Goal: Communication & Community: Share content

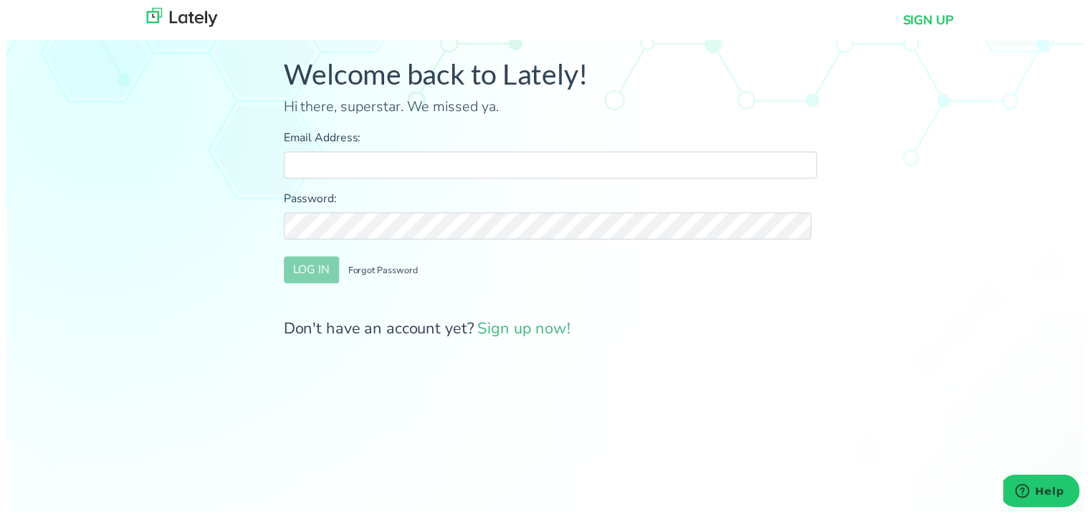
type input "[PERSON_NAME][EMAIL_ADDRESS][DOMAIN_NAME]"
click at [307, 278] on button "LOG IN" at bounding box center [309, 272] width 56 height 27
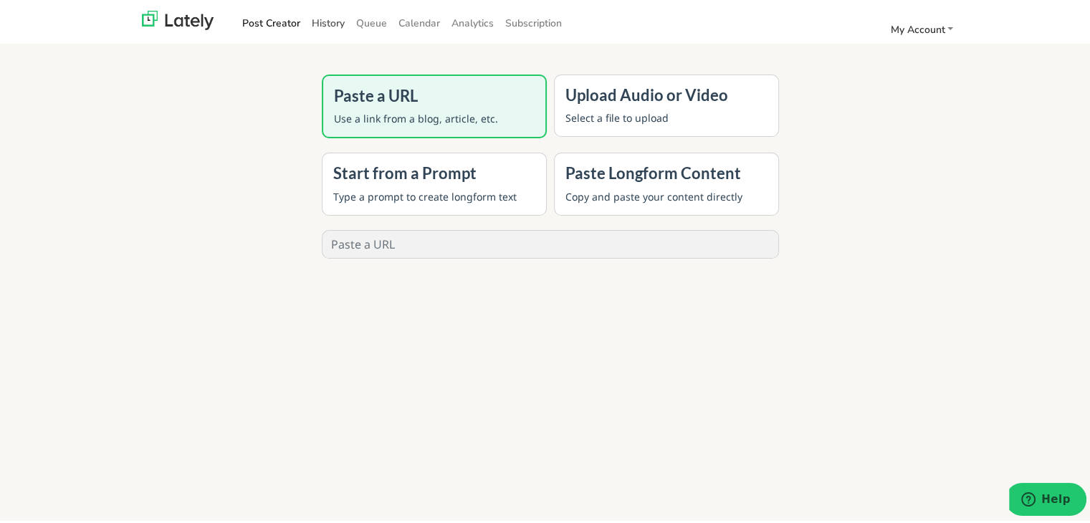
click at [327, 11] on link "History" at bounding box center [328, 21] width 44 height 24
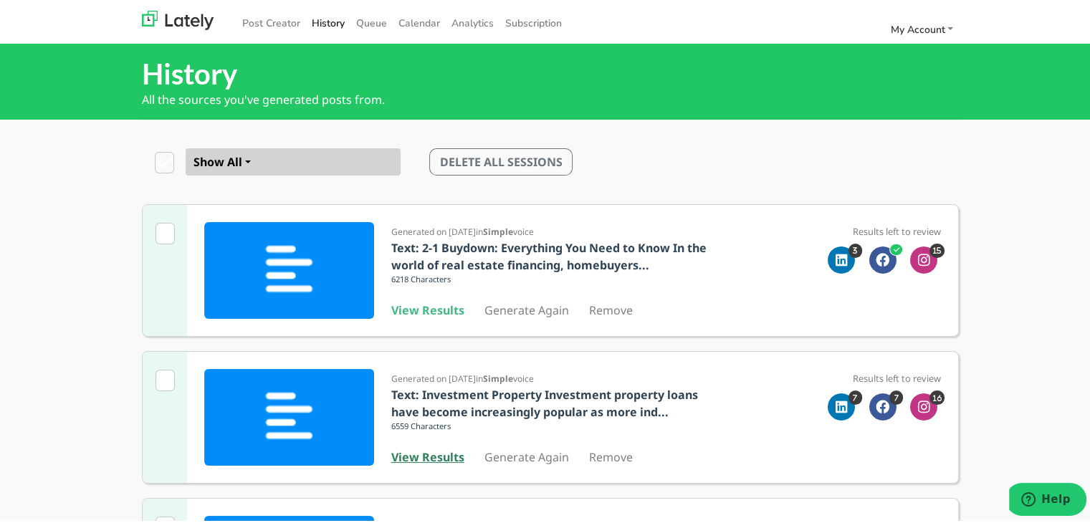
click at [444, 452] on b "View Results" at bounding box center [427, 454] width 73 height 16
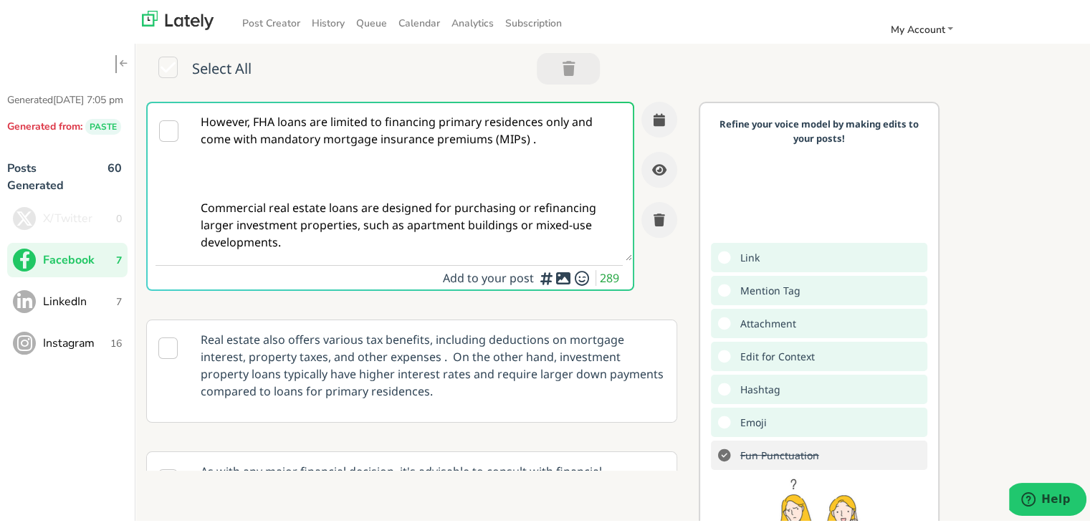
paste textarea "Self-employed in [US_STATE] and curious about loan options without traditional …"
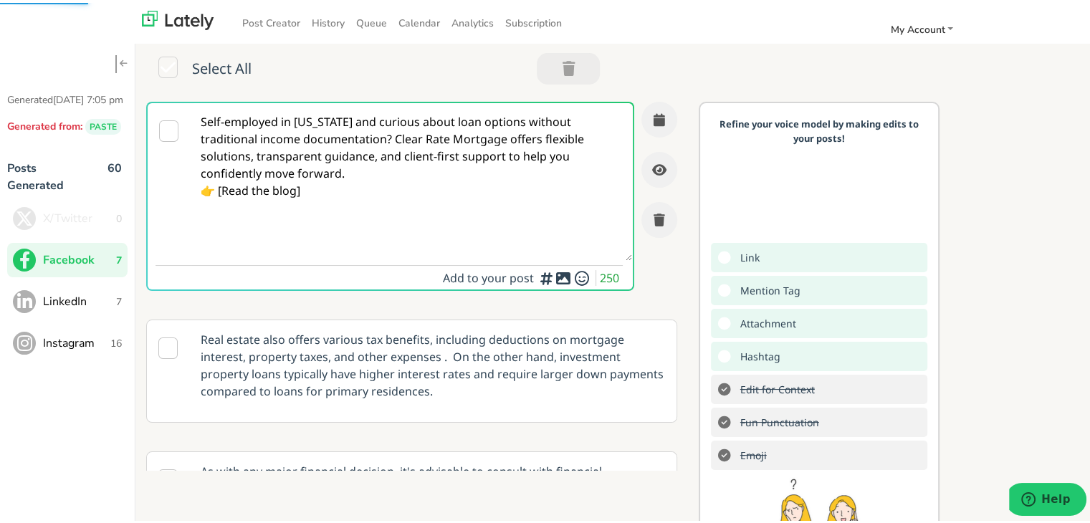
click at [393, 141] on textarea "Self-employed in [US_STATE] and curious about loan options without traditional …" at bounding box center [411, 179] width 441 height 158
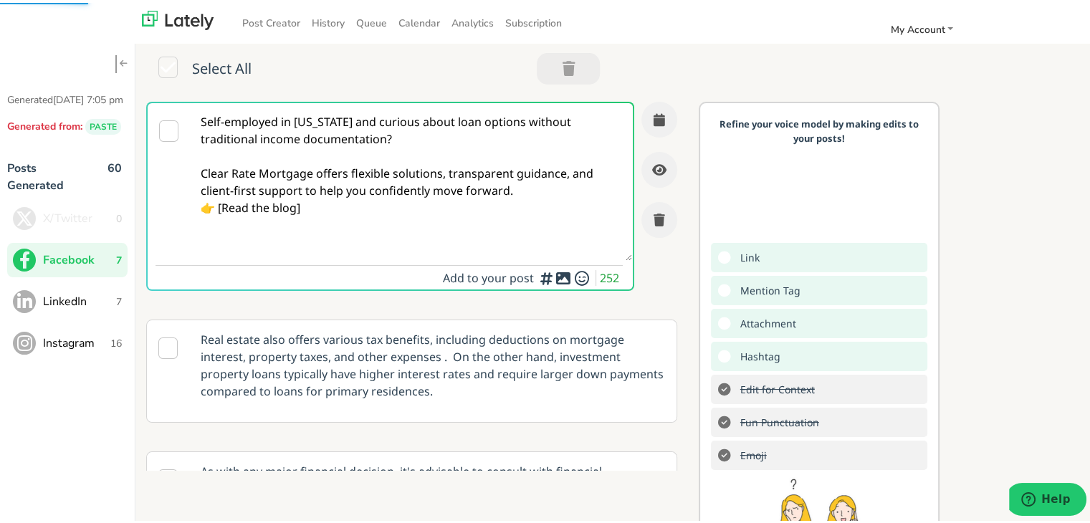
click at [540, 191] on textarea "Self-employed in [US_STATE] and curious about loan options without traditional …" at bounding box center [411, 179] width 441 height 158
click at [219, 221] on textarea "Self-employed in [US_STATE] and curious about loan options without traditional …" at bounding box center [411, 179] width 441 height 158
click at [220, 221] on textarea "Self-employed in [US_STATE] and curious about loan options without traditional …" at bounding box center [411, 179] width 441 height 158
click at [341, 224] on textarea "Self-employed in [US_STATE] and curious about loan options without traditional …" at bounding box center [411, 179] width 441 height 158
paste textarea "[URL][DOMAIN_NAME][US_STATE]"
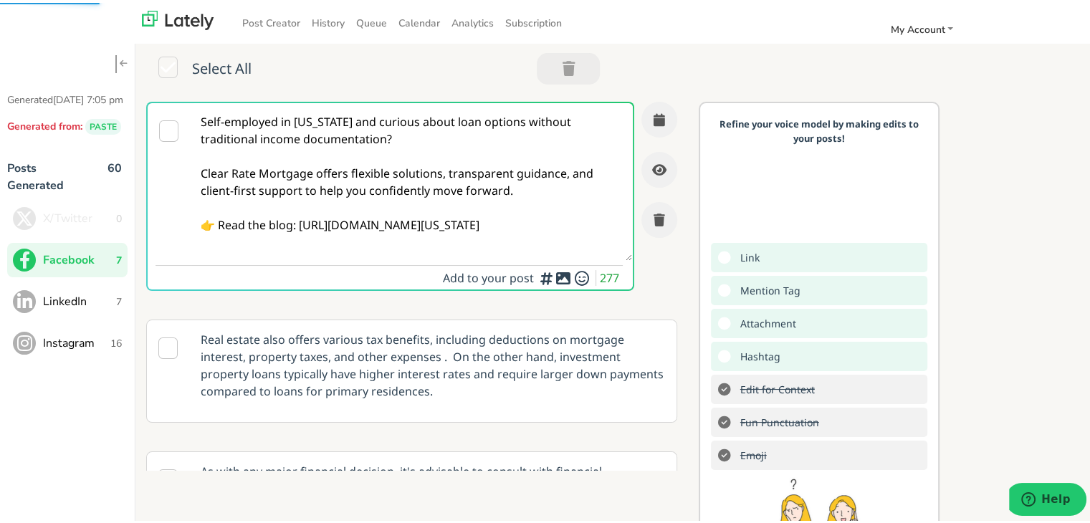
type textarea "Self-employed in [US_STATE] and curious about loan options without traditional …"
click at [335, 166] on textarea "Self-employed in [US_STATE] and curious about loan options without traditional …" at bounding box center [411, 179] width 441 height 158
click at [641, 113] on button "button" at bounding box center [659, 117] width 36 height 36
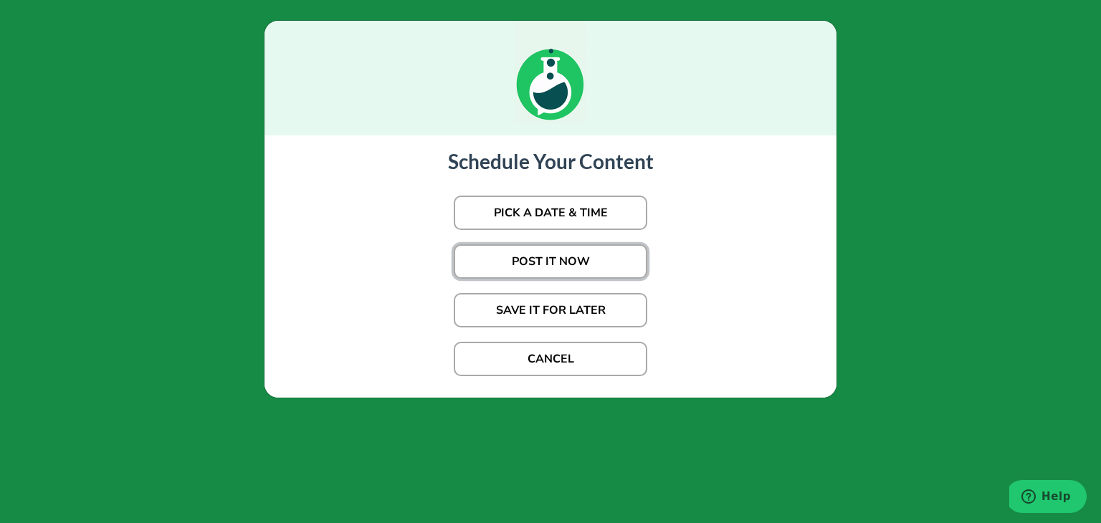
click at [570, 253] on button "POST IT NOW" at bounding box center [550, 261] width 193 height 34
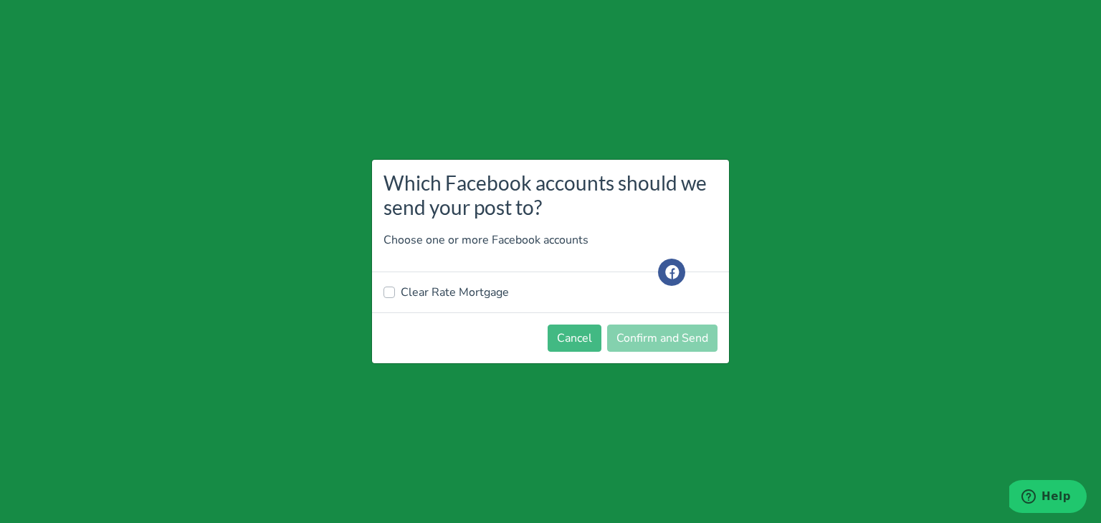
click at [470, 290] on label "Clear Rate Mortgage" at bounding box center [455, 292] width 108 height 17
click at [395, 290] on input "Clear Rate Mortgage" at bounding box center [388, 291] width 11 height 14
checkbox input "true"
click at [684, 343] on button "Confirm and Send" at bounding box center [662, 338] width 110 height 27
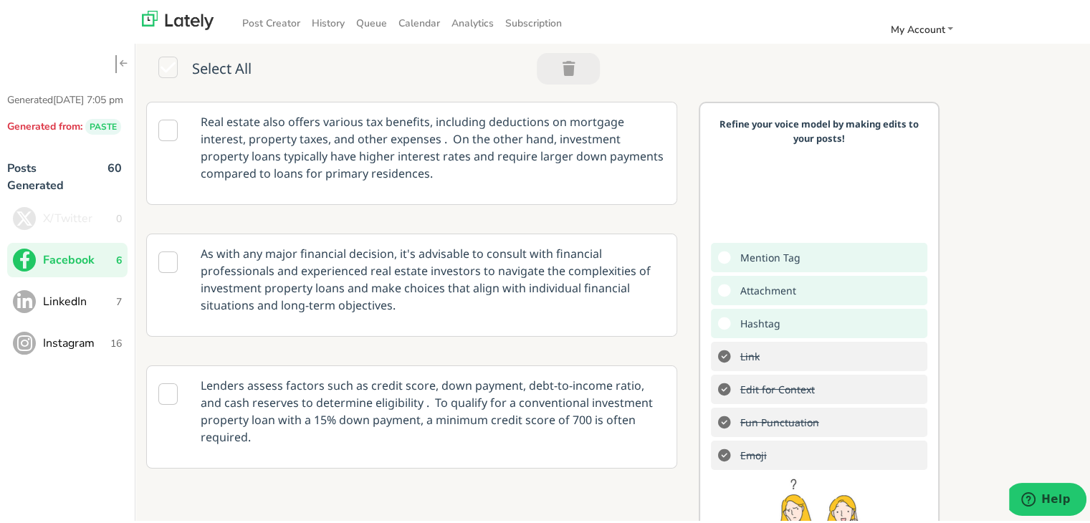
click at [89, 307] on span "LinkedIn" at bounding box center [79, 298] width 73 height 17
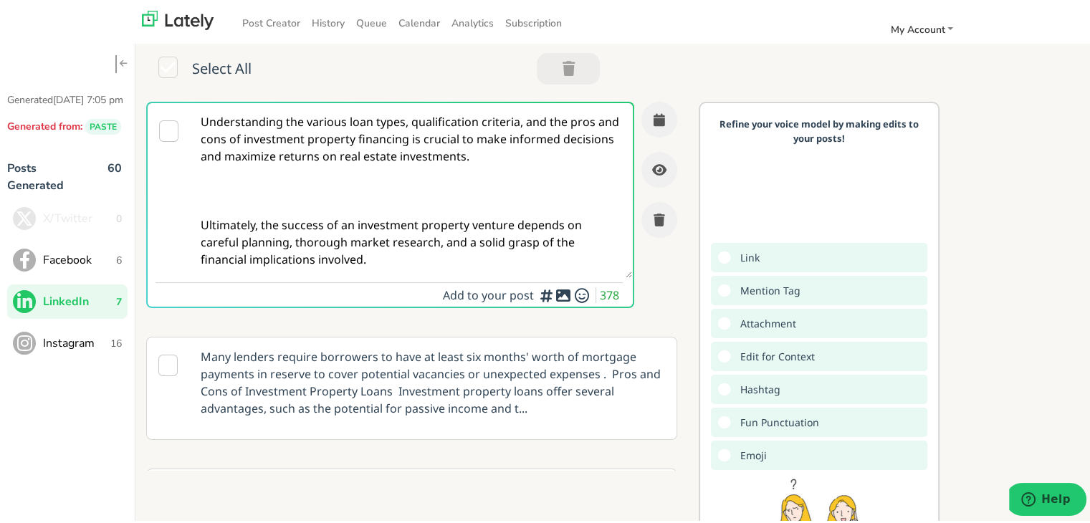
paste textarea "Self-employed in [US_STATE] and exploring loan solutions that don’t require tra…"
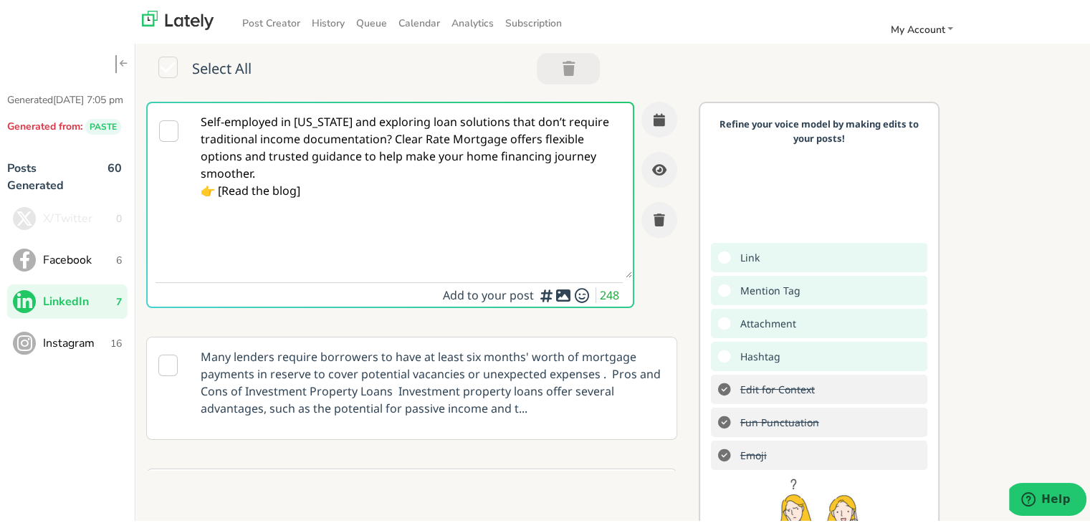
click at [435, 138] on textarea "Self-employed in [US_STATE] and exploring loan solutions that don’t require tra…" at bounding box center [411, 187] width 441 height 175
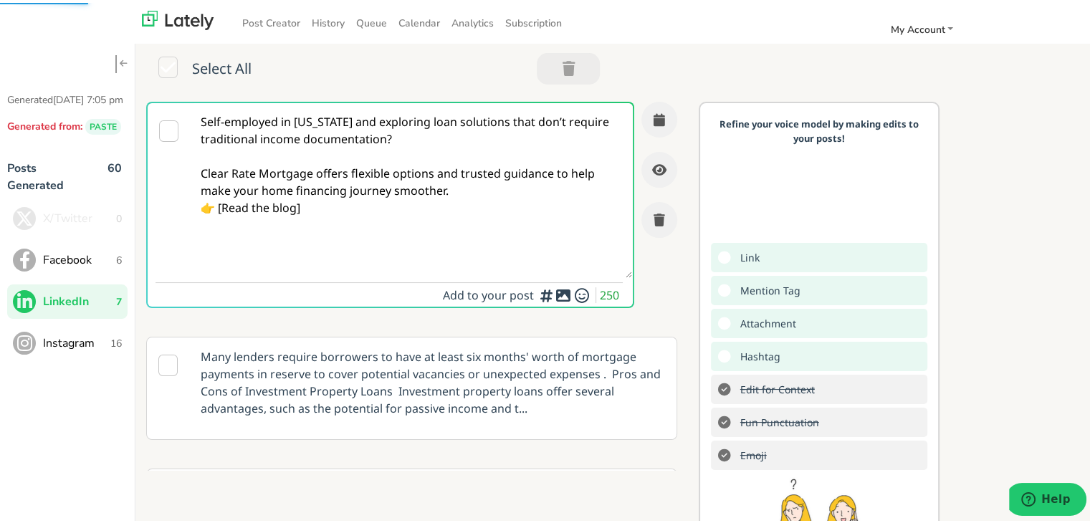
click at [468, 198] on textarea "Self-employed in [US_STATE] and exploring loan solutions that don’t require tra…" at bounding box center [411, 187] width 441 height 175
click at [456, 193] on textarea "Self-employed in [US_STATE] and exploring loan solutions that don’t require tra…" at bounding box center [411, 187] width 441 height 175
click at [219, 227] on textarea "Self-employed in [US_STATE] and exploring loan solutions that don’t require tra…" at bounding box center [411, 187] width 441 height 175
click at [346, 234] on textarea "Self-employed in [US_STATE] and exploring loan solutions that don’t require tra…" at bounding box center [411, 187] width 441 height 175
paste textarea "[URL][DOMAIN_NAME]"
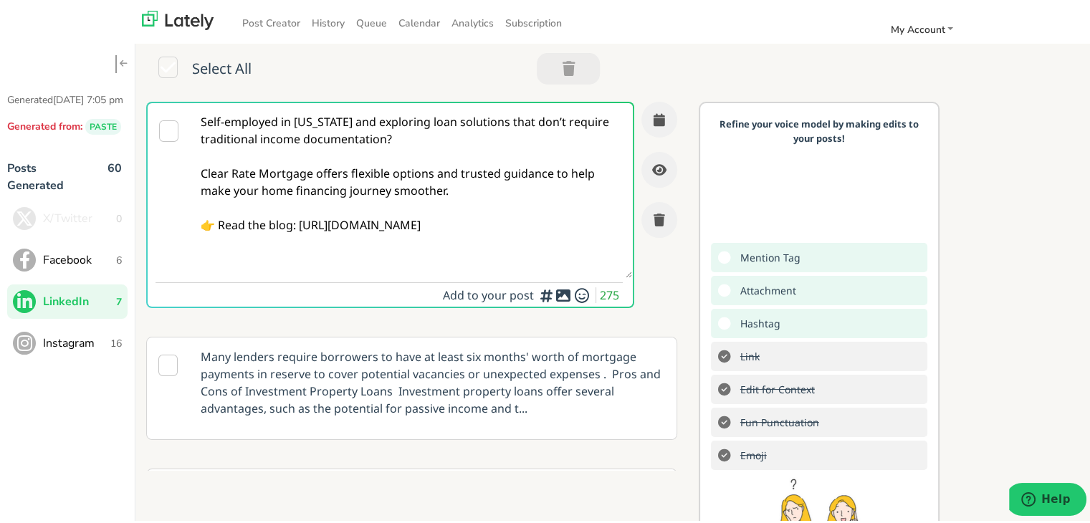
click at [398, 172] on textarea "Self-employed in [US_STATE] and exploring loan solutions that don’t require tra…" at bounding box center [411, 187] width 441 height 175
click at [302, 173] on textarea "Self-employed in [US_STATE] and exploring loan solutions that don’t require tra…" at bounding box center [411, 187] width 441 height 175
drag, startPoint x: 446, startPoint y: 193, endPoint x: 0, endPoint y: 76, distance: 461.5
click at [0, 76] on div "Generated [DATE] 7:05 pm Generated from: PASTE Posts Generated 60 X/Twitter 0 F…" at bounding box center [550, 323] width 1101 height 624
paste textarea "? Clear Rate Mortgage provides no-proof-income loan options alongside expert su…"
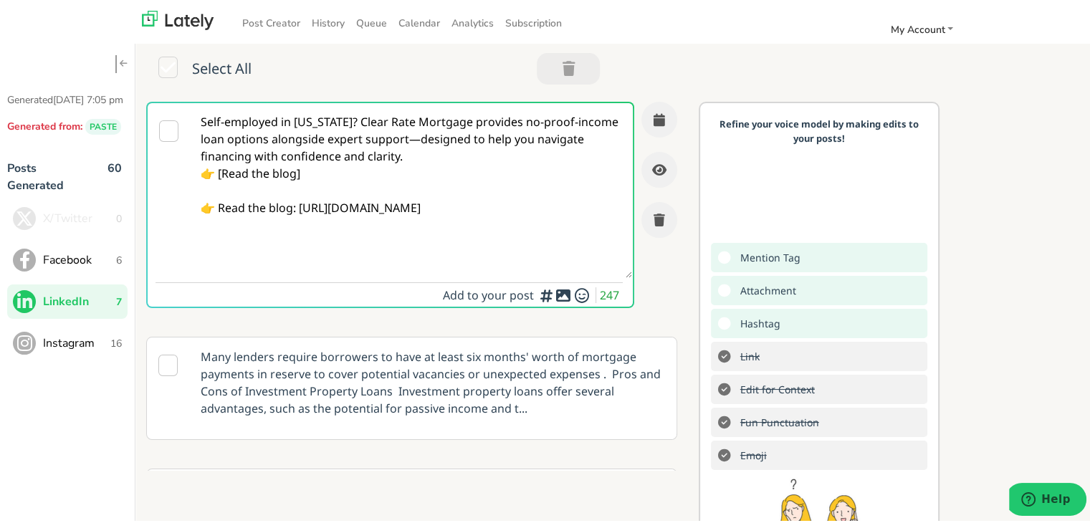
drag, startPoint x: 318, startPoint y: 174, endPoint x: 23, endPoint y: 171, distance: 295.3
click at [32, 175] on div "Generated [DATE] 7:05 pm Generated from: PASTE Posts Generated 60 X/Twitter 0 F…" at bounding box center [550, 323] width 1101 height 624
click at [454, 143] on textarea "Self-employed in [US_STATE]? Clear Rate Mortgage provides no-proof-income loan …" at bounding box center [411, 187] width 441 height 175
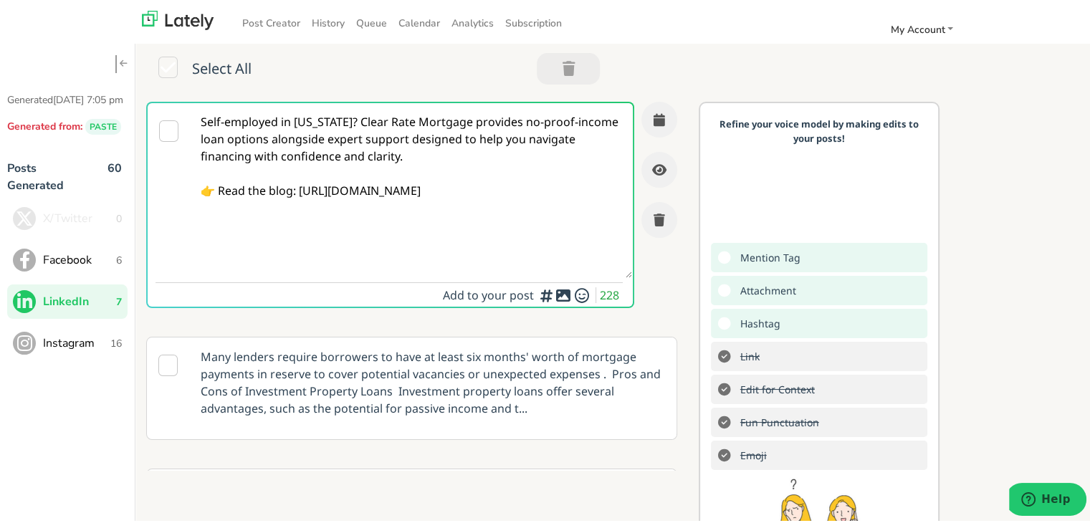
click at [378, 115] on textarea "Self-employed in [US_STATE]? Clear Rate Mortgage provides no-proof-income loan …" at bounding box center [411, 187] width 441 height 175
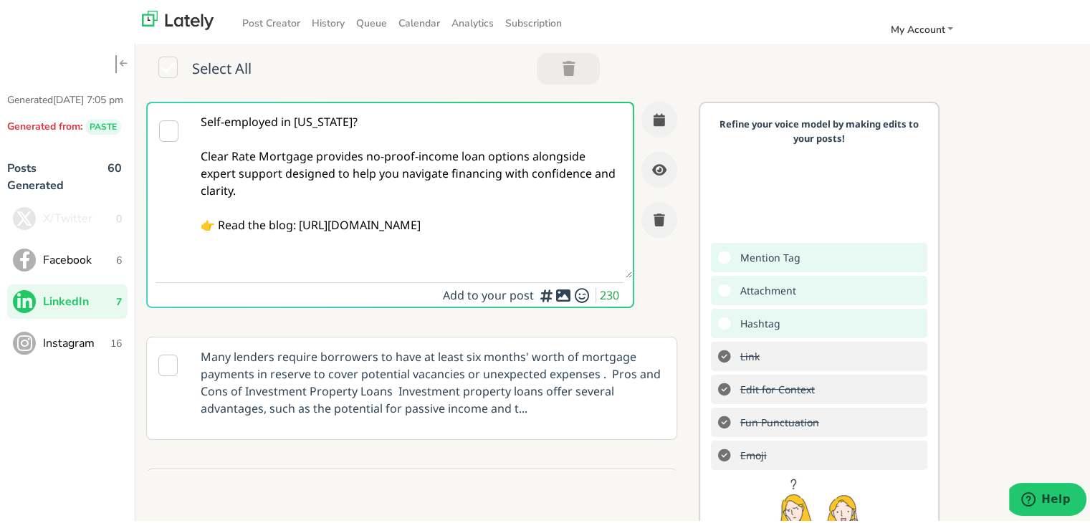
click at [363, 162] on textarea "Self-employed in [US_STATE]? Clear Rate Mortgage provides no-proof-income loan …" at bounding box center [411, 187] width 441 height 175
type textarea "Self-employed in [US_STATE]? Clear Rate Mortgage provides no-proof-income loan …"
click at [407, 20] on span "Calendar" at bounding box center [419, 21] width 42 height 14
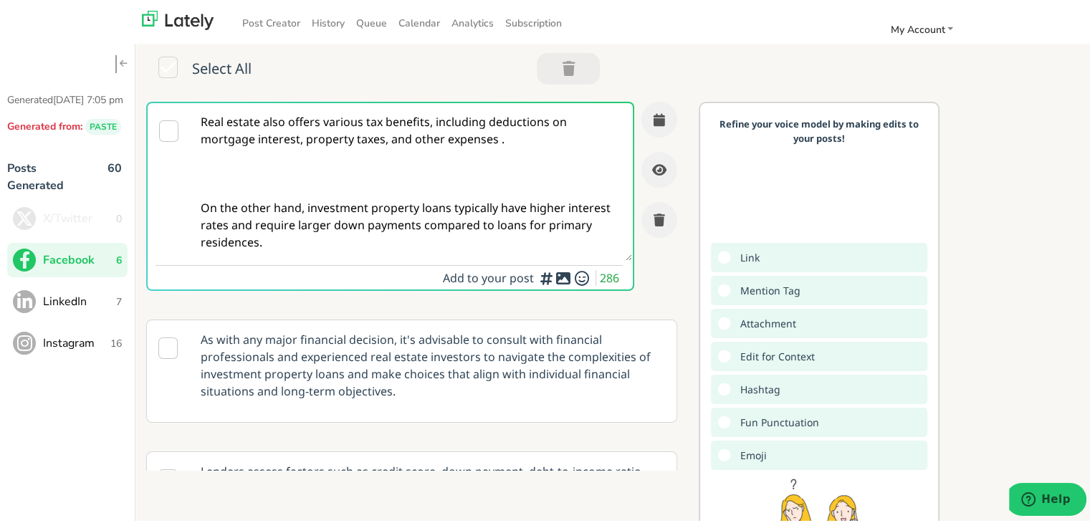
click at [397, 244] on textarea "Real estate also offers various tax benefits, including deductions on mortgage …" at bounding box center [411, 179] width 441 height 158
click at [82, 306] on span "LinkedIn" at bounding box center [79, 298] width 73 height 17
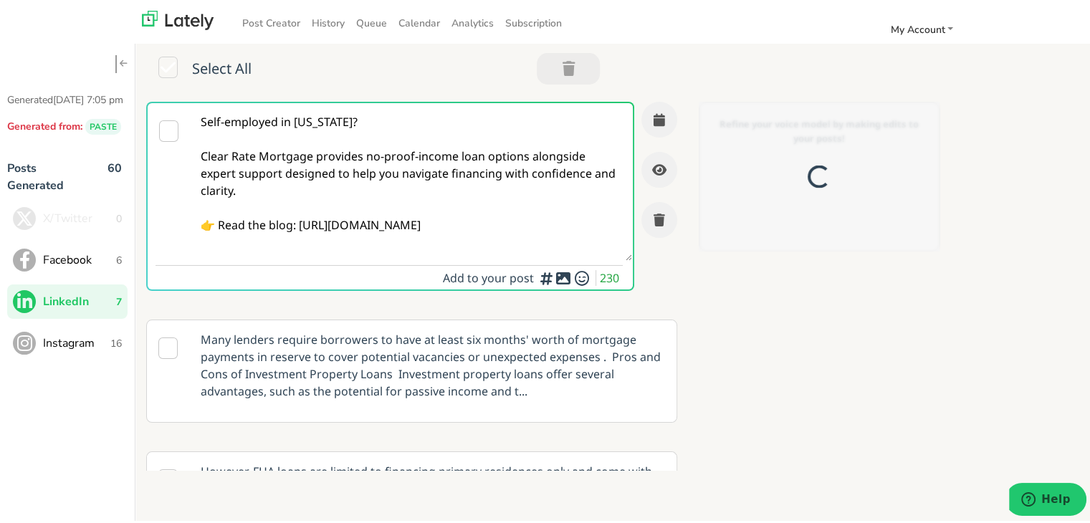
paste textarea "[US_STATE]? Clear Rate Mortgage provides adaptable, no-proof-income loan option…"
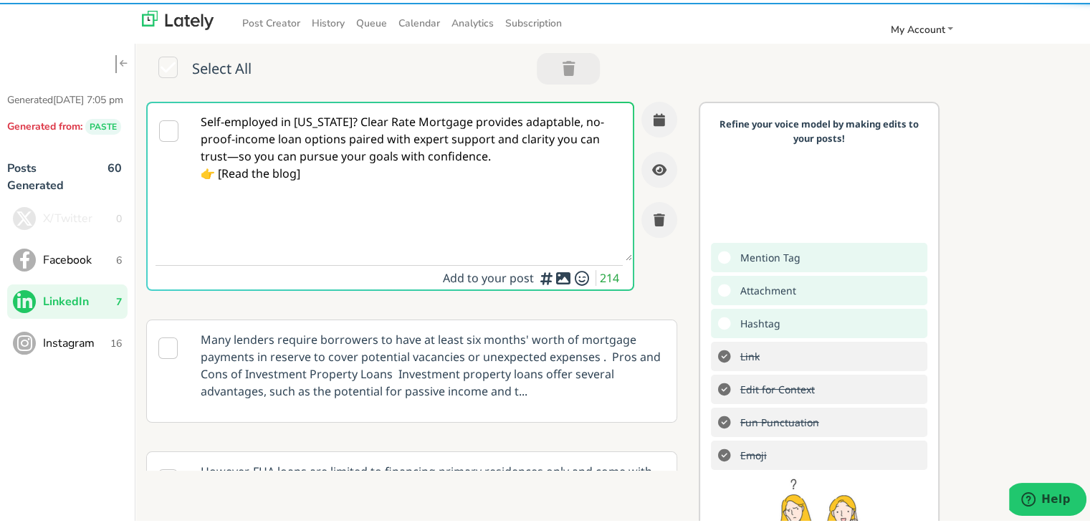
click at [355, 119] on textarea "Self-employed in [US_STATE]? Clear Rate Mortgage provides adaptable, no-proof-i…" at bounding box center [411, 179] width 441 height 158
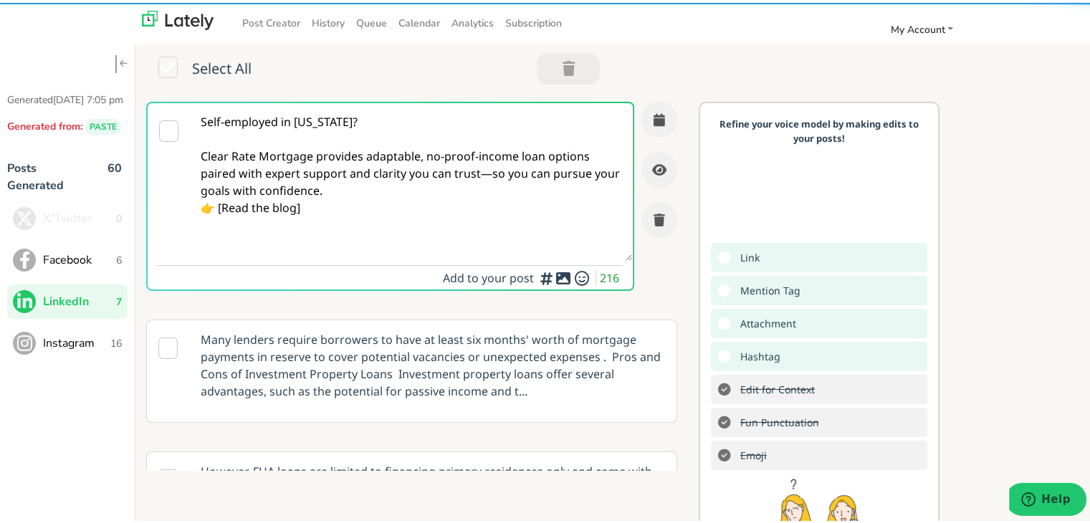
click at [484, 171] on textarea "Self-employed in [US_STATE]? Clear Rate Mortgage provides adaptable, no-proof-i…" at bounding box center [411, 179] width 441 height 158
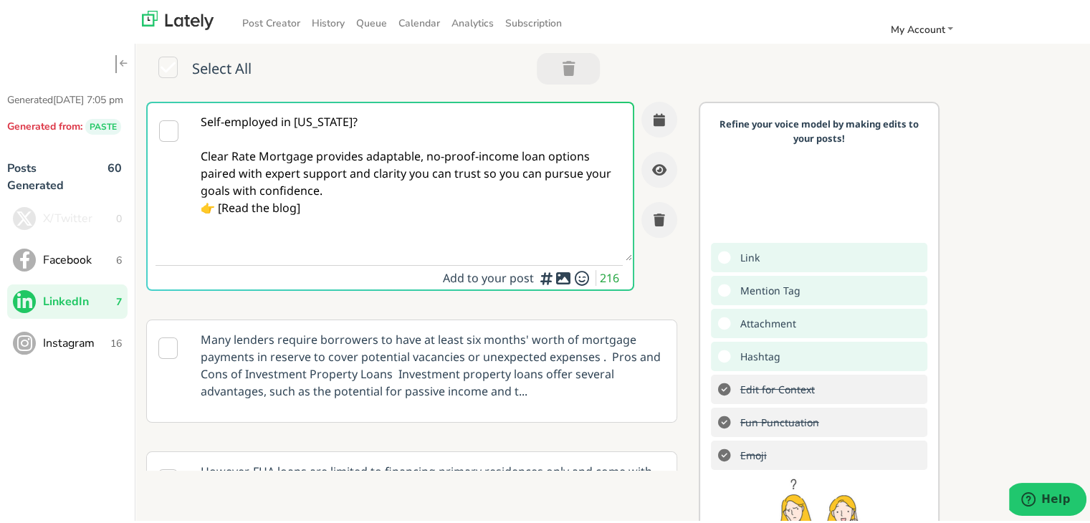
click at [370, 201] on textarea "Self-employed in [US_STATE]? Clear Rate Mortgage provides adaptable, no-proof-i…" at bounding box center [411, 179] width 441 height 158
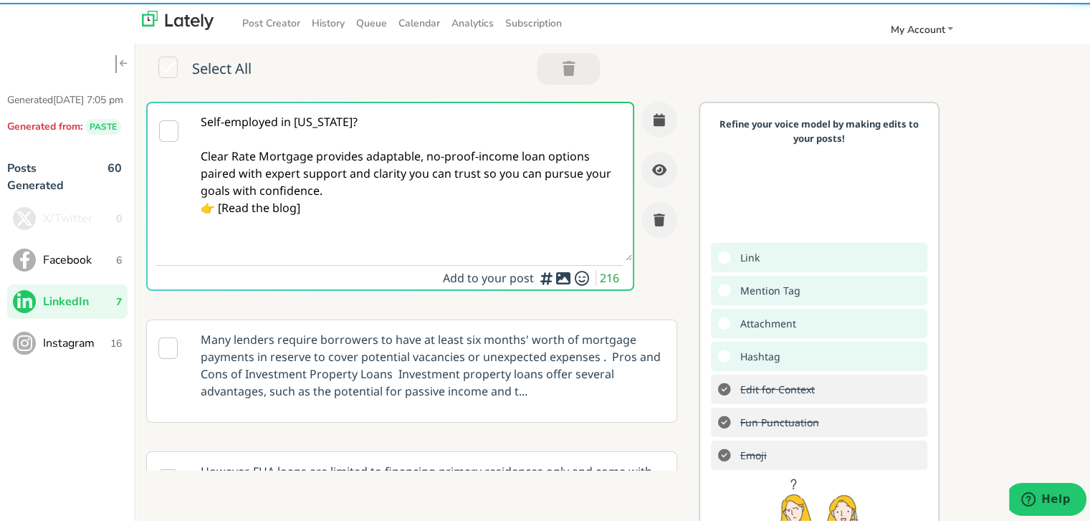
click at [350, 190] on textarea "Self-employed in [US_STATE]? Clear Rate Mortgage provides adaptable, no-proof-i…" at bounding box center [411, 179] width 441 height 158
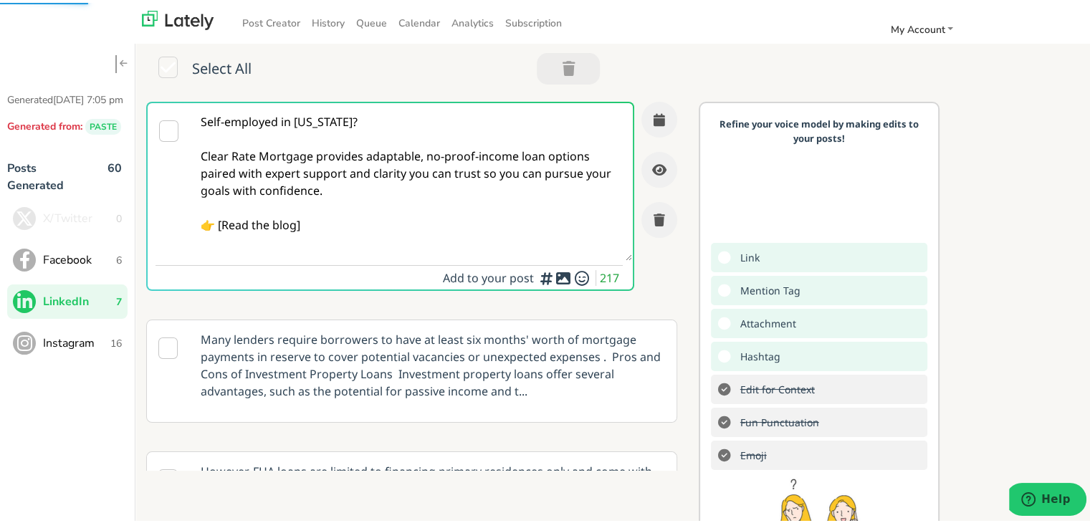
click at [222, 221] on textarea "Self-employed in [US_STATE]? Clear Rate Mortgage provides adaptable, no-proof-i…" at bounding box center [411, 179] width 441 height 158
click at [350, 227] on textarea "Self-employed in [US_STATE]? Clear Rate Mortgage provides adaptable, no-proof-i…" at bounding box center [411, 179] width 441 height 158
paste textarea "[URL][DOMAIN_NAME][US_STATE]"
paste textarea
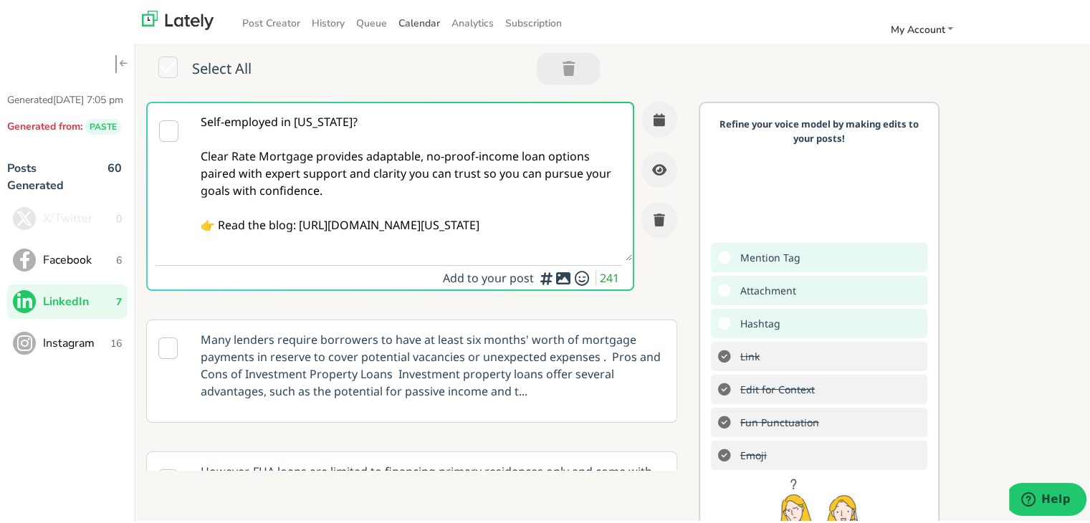
type textarea "Self-employed in [US_STATE]? Clear Rate Mortgage provides adaptable, no-proof-i…"
click at [641, 113] on button "button" at bounding box center [659, 117] width 36 height 36
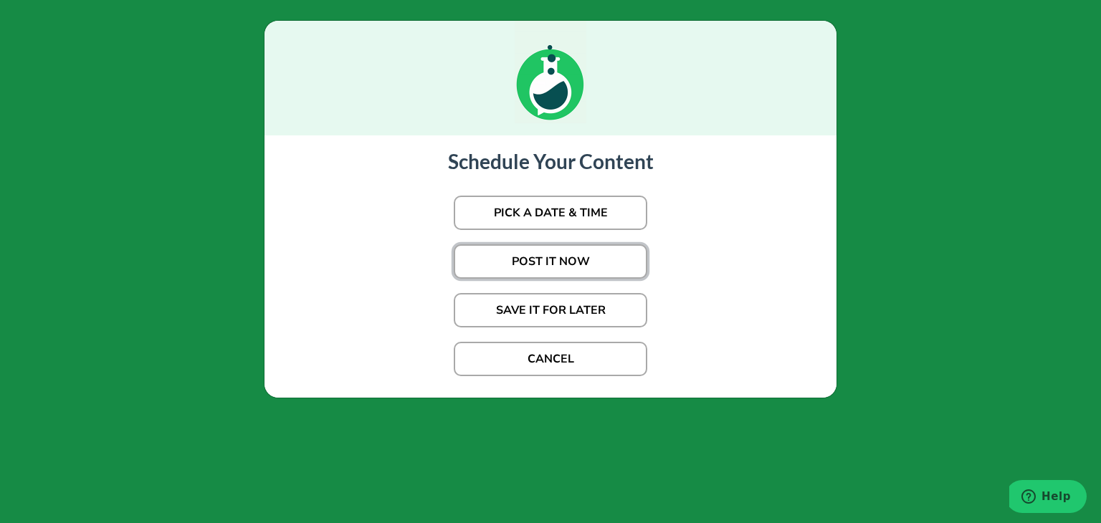
click at [559, 249] on button "POST IT NOW" at bounding box center [550, 261] width 193 height 34
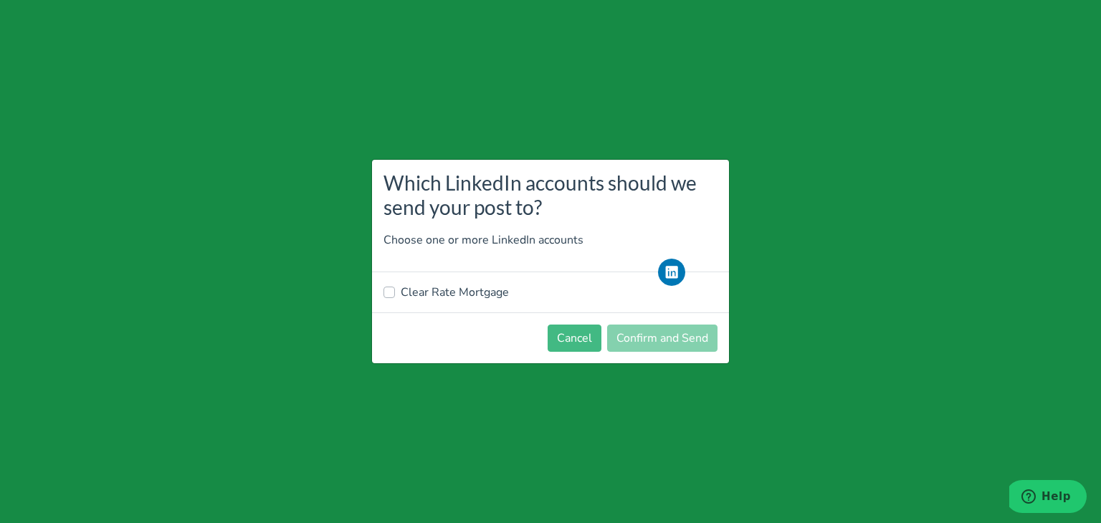
click at [462, 282] on div "Clear Rate Mortgage" at bounding box center [550, 292] width 357 height 40
click at [462, 286] on label "Clear Rate Mortgage" at bounding box center [455, 292] width 108 height 17
click at [395, 286] on input "Clear Rate Mortgage" at bounding box center [388, 291] width 11 height 14
checkbox input "true"
click at [632, 339] on button "Confirm and Send" at bounding box center [662, 338] width 110 height 27
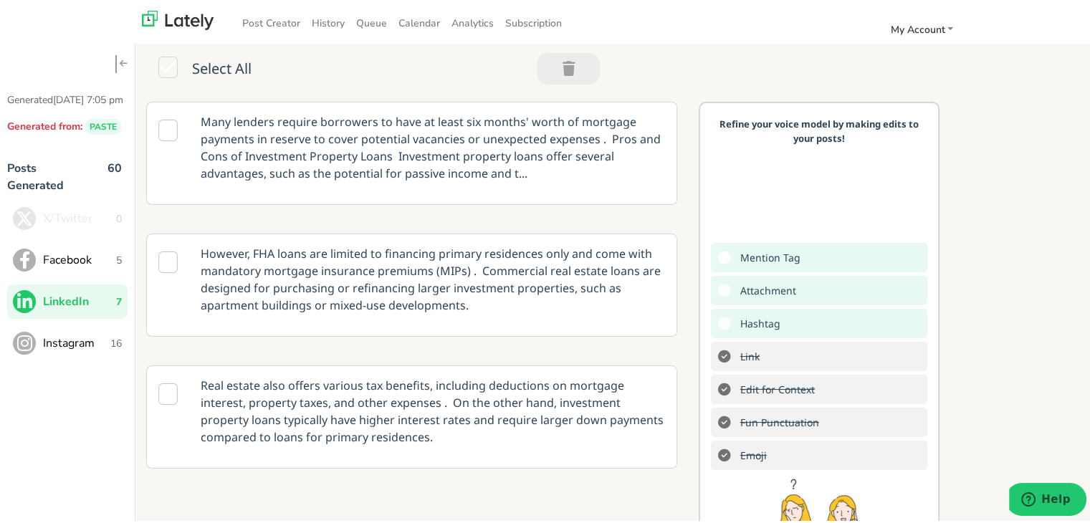
click at [69, 261] on button "Facebook 5" at bounding box center [67, 257] width 120 height 34
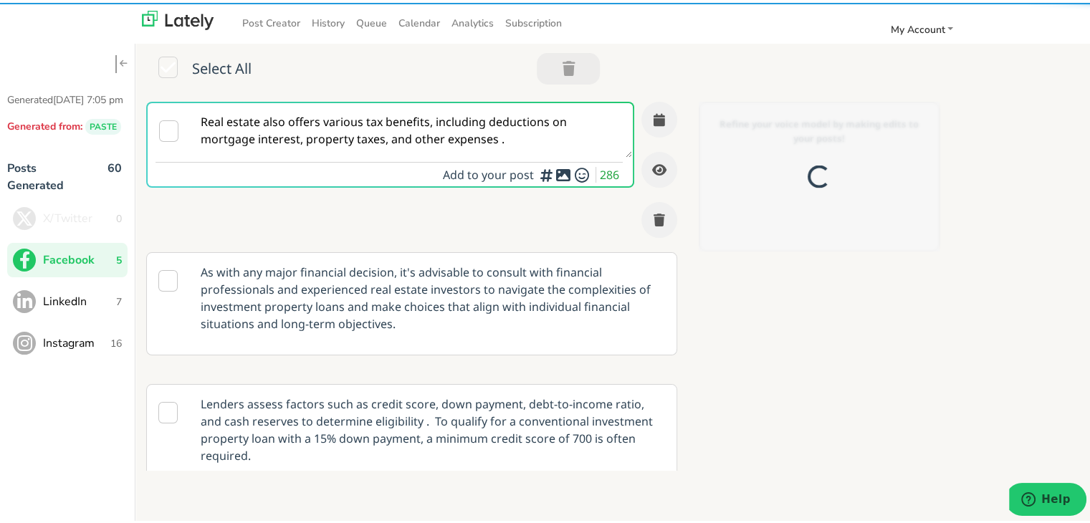
click at [483, 164] on div at bounding box center [550, 272] width 1101 height 523
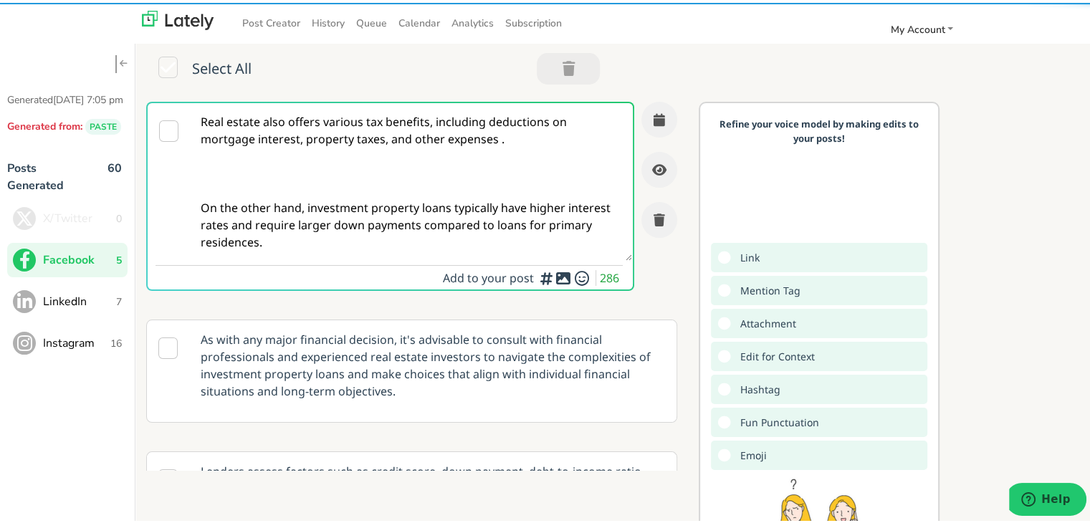
click at [439, 153] on textarea "Real estate also offers various tax benefits, including deductions on mortgage …" at bounding box center [411, 179] width 441 height 158
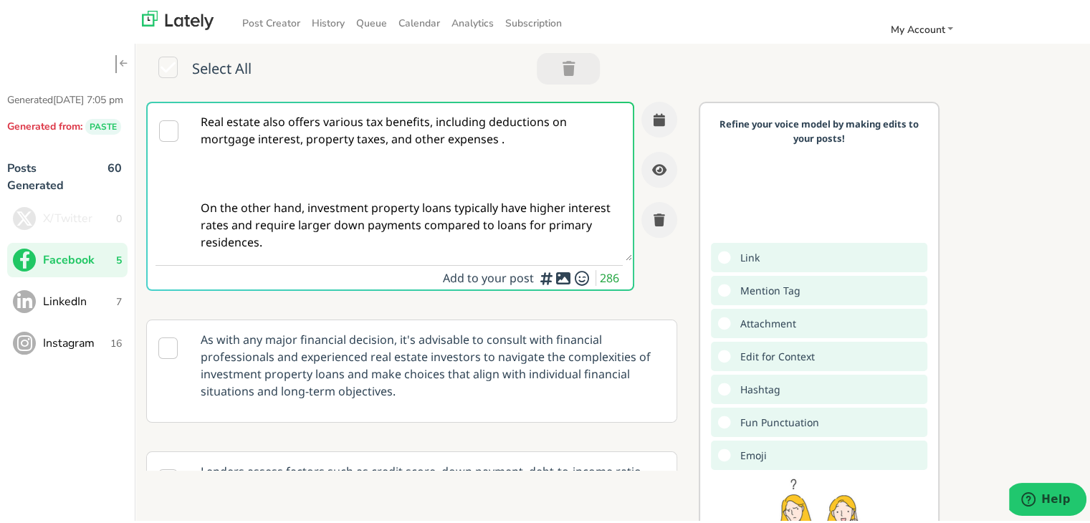
paste textarea "Self-employed in [US_STATE] and wondering how home loans work when your income …"
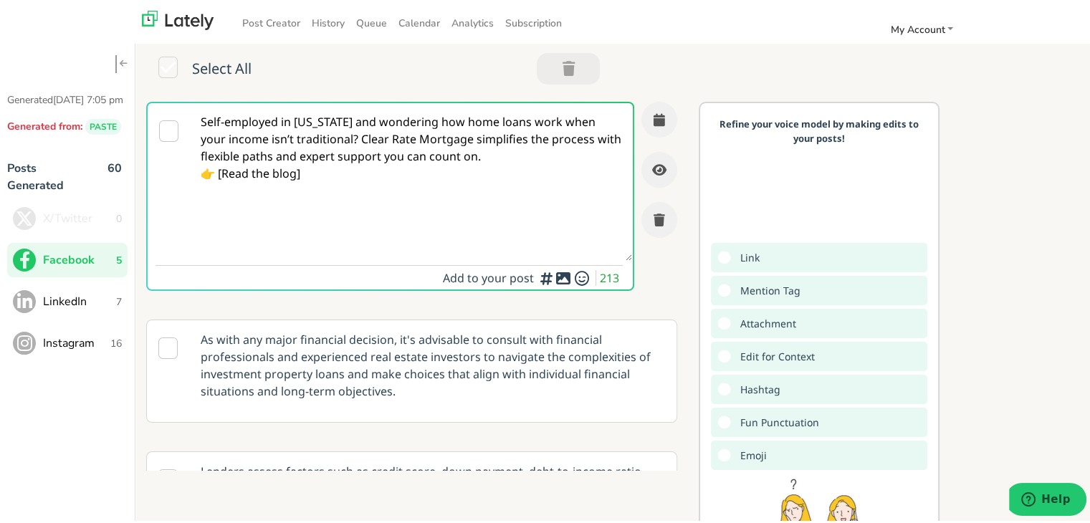
click at [346, 171] on textarea "Self-employed in [US_STATE] and wondering how home loans work when your income …" at bounding box center [411, 179] width 441 height 158
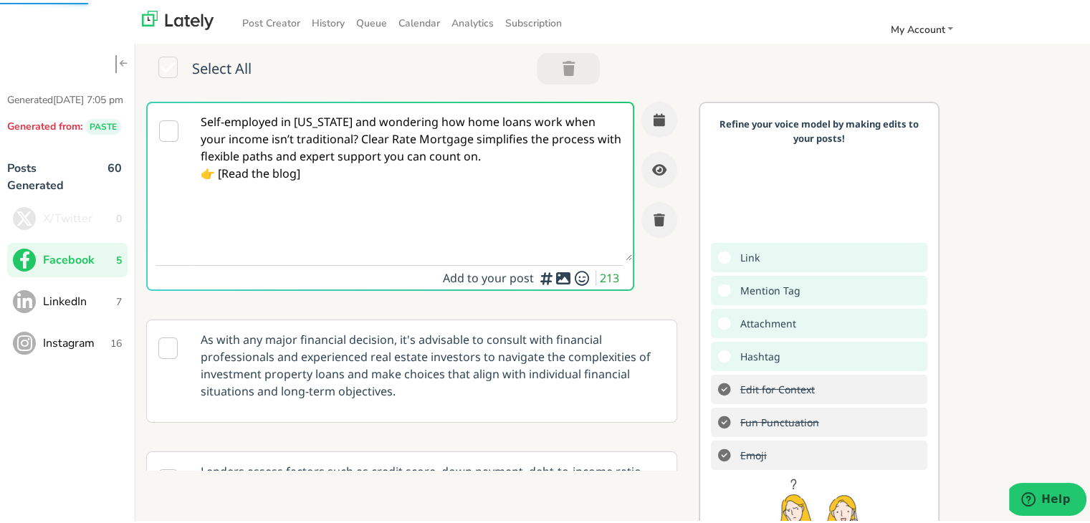
click at [334, 139] on textarea "Self-employed in [US_STATE] and wondering how home loans work when your income …" at bounding box center [411, 179] width 441 height 158
click at [333, 138] on textarea "Self-employed in [US_STATE] and wondering how home loans work when your income …" at bounding box center [411, 179] width 441 height 158
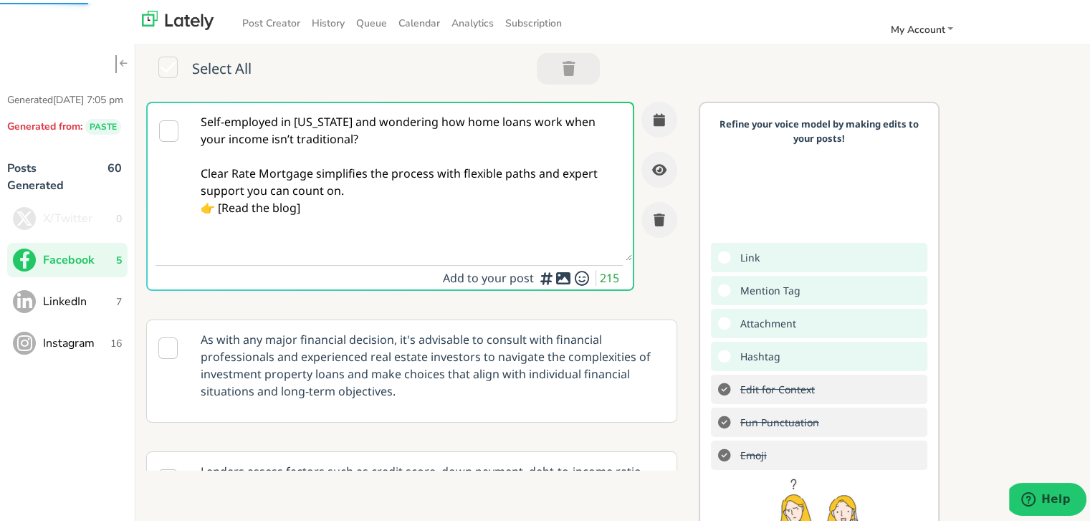
click at [351, 186] on textarea "Self-employed in [US_STATE] and wondering how home loans work when your income …" at bounding box center [411, 179] width 441 height 158
click at [221, 226] on textarea "Self-employed in [US_STATE] and wondering how home loans work when your income …" at bounding box center [411, 179] width 441 height 158
click at [325, 231] on textarea "Self-employed in [US_STATE] and wondering how home loans work when your income …" at bounding box center [411, 179] width 441 height 158
paste textarea "[URL][DOMAIN_NAME][DEMOGRAPHIC_DATA][US_STATE]"
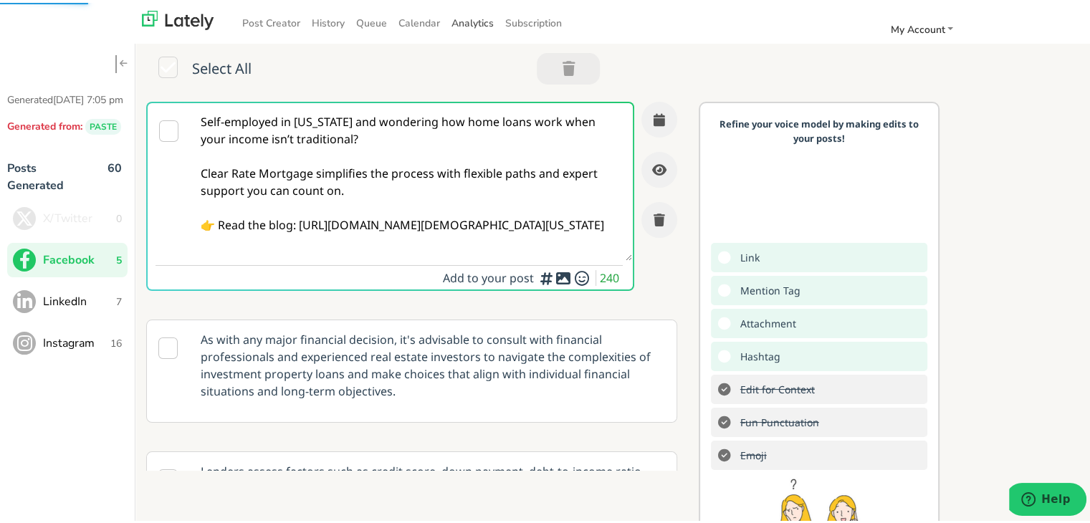
type textarea "Self-employed in [US_STATE] and wondering how home loans work when your income …"
click at [394, 188] on textarea "Self-employed in [US_STATE] and wondering how home loans work when your income …" at bounding box center [411, 179] width 441 height 158
click at [660, 113] on div "Self-employed in [US_STATE] and wondering how home loans work when your income …" at bounding box center [417, 201] width 542 height 204
click at [648, 113] on button "button" at bounding box center [659, 117] width 36 height 36
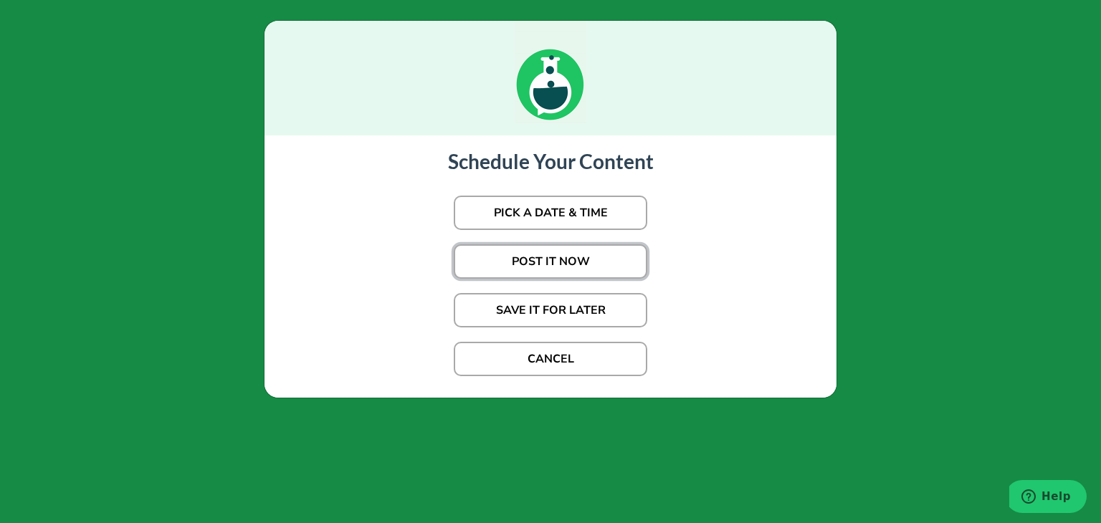
click at [556, 244] on button "POST IT NOW" at bounding box center [550, 261] width 193 height 34
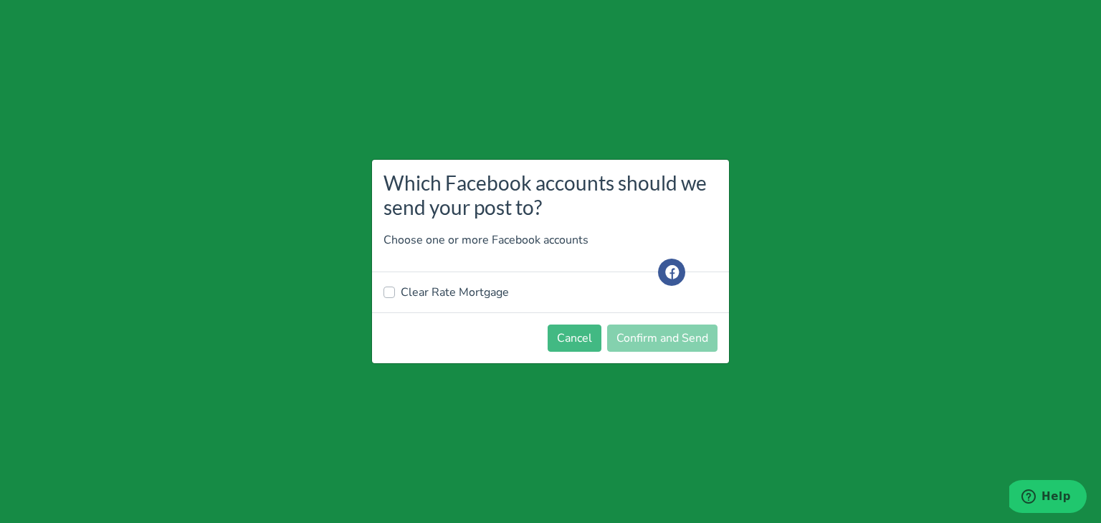
click at [478, 298] on label "Clear Rate Mortgage" at bounding box center [455, 292] width 108 height 17
click at [395, 298] on input "Clear Rate Mortgage" at bounding box center [388, 291] width 11 height 14
checkbox input "true"
click at [633, 325] on button "Confirm and Send" at bounding box center [662, 338] width 110 height 27
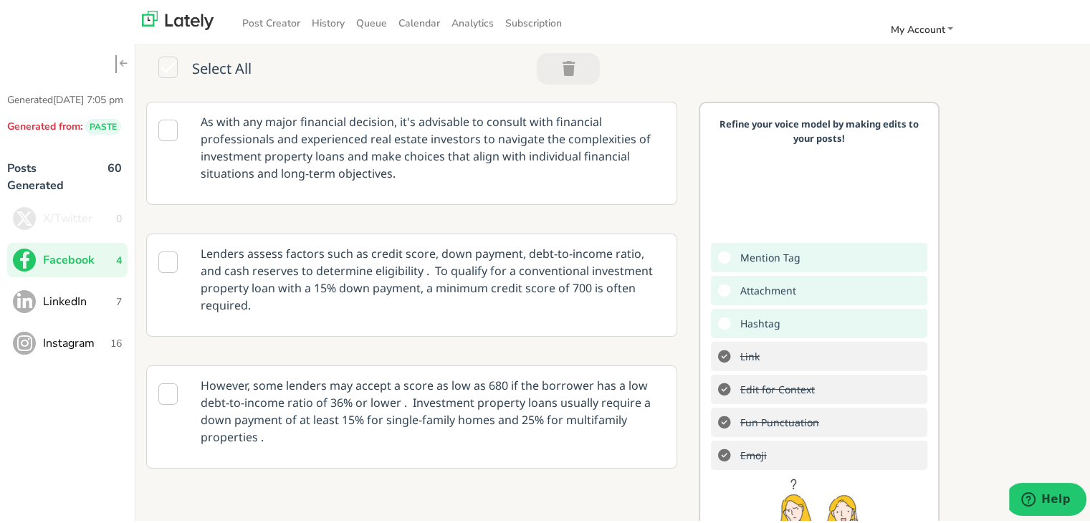
click at [85, 304] on button "LinkedIn 7" at bounding box center [67, 299] width 120 height 34
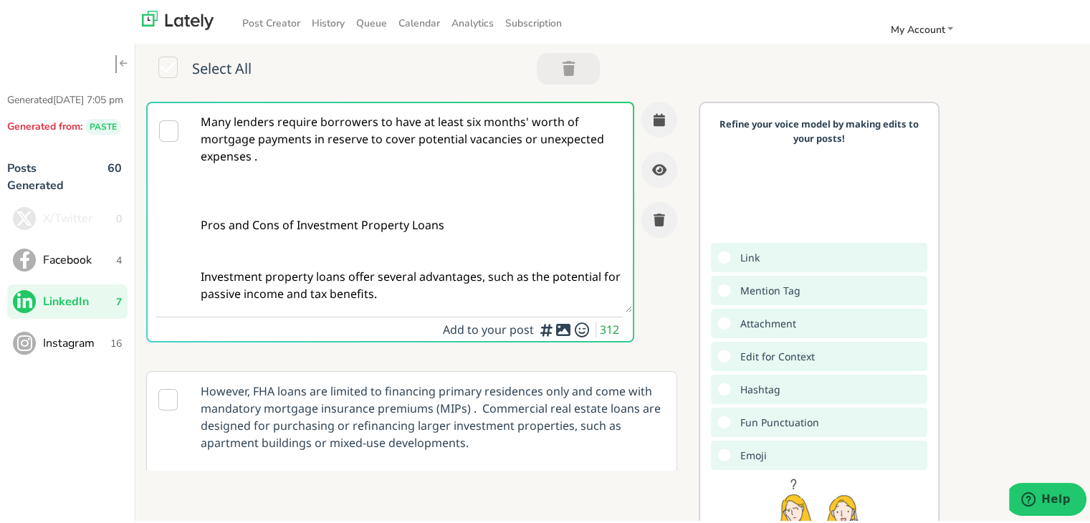
click at [454, 227] on textarea "Many lenders require borrowers to have at least six months' worth of mortgage p…" at bounding box center [411, 204] width 441 height 209
paste textarea "Self-employed borrowers in [US_STATE]: Clear Rate Mortgage offers adaptable loa…"
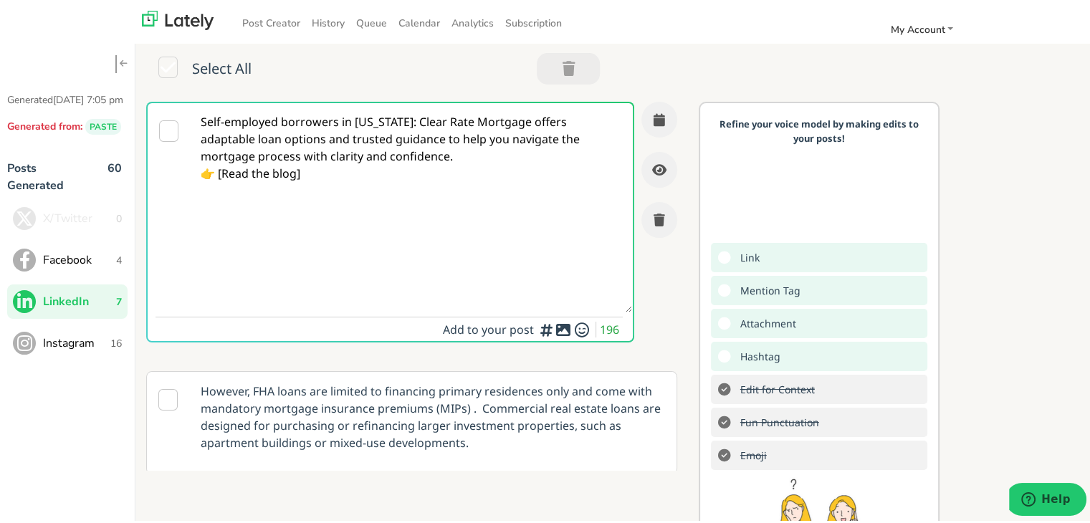
click at [401, 125] on textarea "Self-employed borrowers in [US_STATE]: Clear Rate Mortgage offers adaptable loa…" at bounding box center [411, 204] width 441 height 209
click at [401, 115] on textarea "Self-employed borrowers in [US_STATE]: Clear Rate Mortgage offers adaptable loa…" at bounding box center [411, 204] width 441 height 209
click at [399, 115] on textarea "Self-employed borrowers in [US_STATE]: Clear Rate Mortgage offers adaptable loa…" at bounding box center [411, 204] width 441 height 209
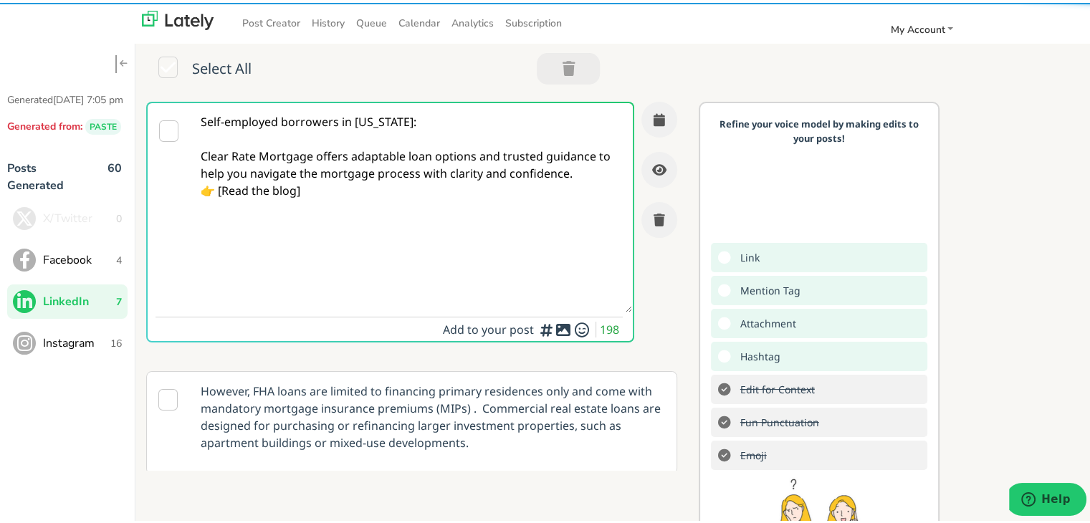
click at [563, 167] on textarea "Self-employed borrowers in [US_STATE]: Clear Rate Mortgage offers adaptable loa…" at bounding box center [411, 204] width 441 height 209
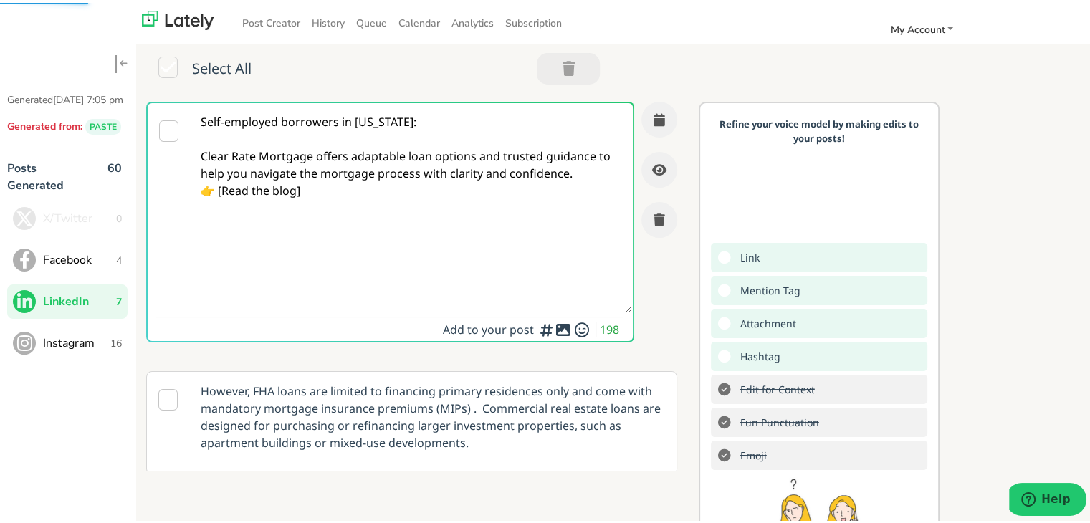
drag, startPoint x: 570, startPoint y: 170, endPoint x: 558, endPoint y: 171, distance: 12.9
click at [571, 170] on textarea "Self-employed borrowers in [US_STATE]: Clear Rate Mortgage offers adaptable loa…" at bounding box center [411, 204] width 441 height 209
click at [314, 214] on textarea "Self-employed borrowers in [US_STATE]: Clear Rate Mortgage offers adaptable loa…" at bounding box center [411, 204] width 441 height 209
click at [221, 203] on textarea "Self-employed borrowers in [US_STATE]: Clear Rate Mortgage offers adaptable loa…" at bounding box center [411, 204] width 441 height 209
click at [335, 214] on textarea "Self-employed borrowers in [US_STATE]: Clear Rate Mortgage offers adaptable loa…" at bounding box center [411, 204] width 441 height 209
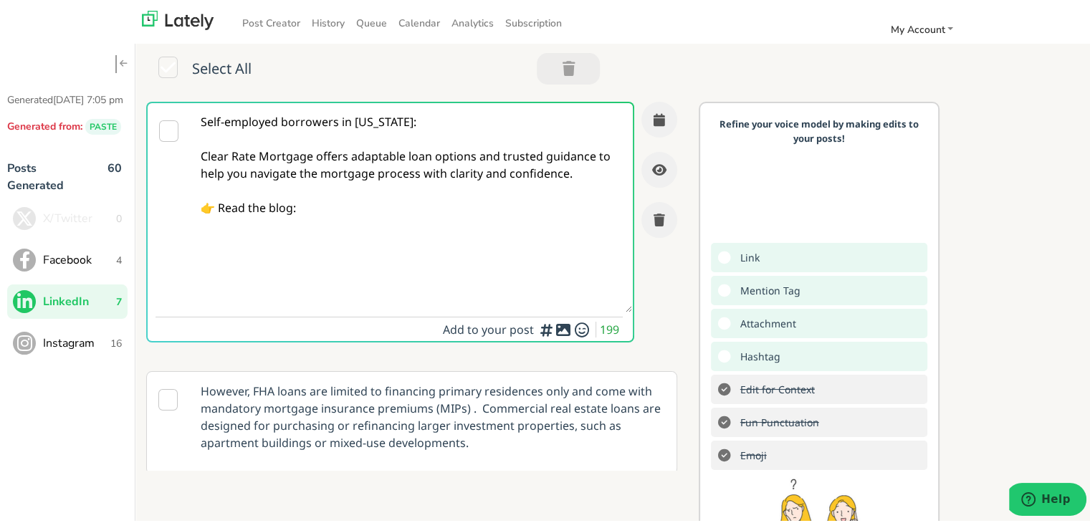
paste textarea "[URL][DOMAIN_NAME][DEMOGRAPHIC_DATA][US_STATE]"
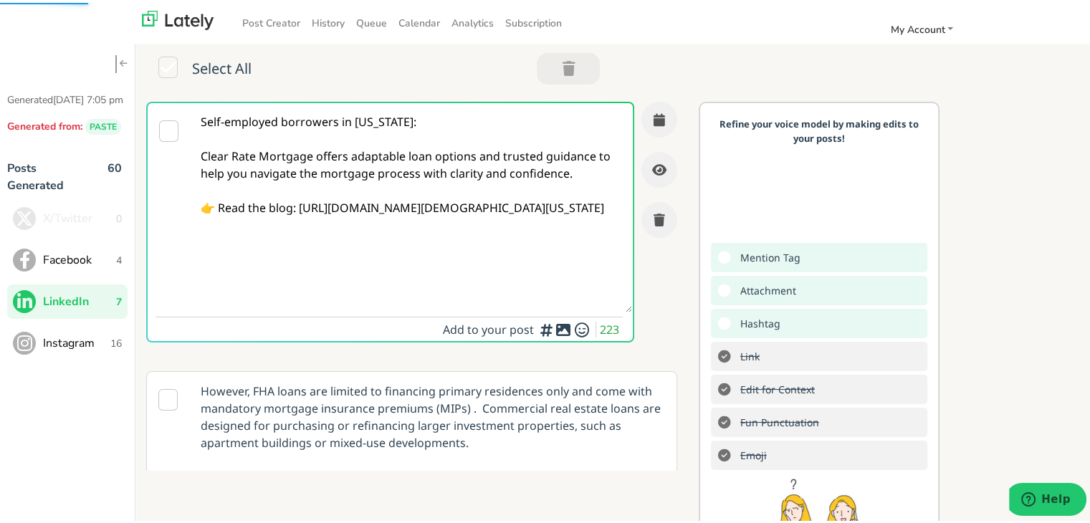
type textarea "Self-employed borrowers in [US_STATE]: Clear Rate Mortgage offers adaptable loa…"
click at [651, 125] on button "button" at bounding box center [659, 117] width 36 height 36
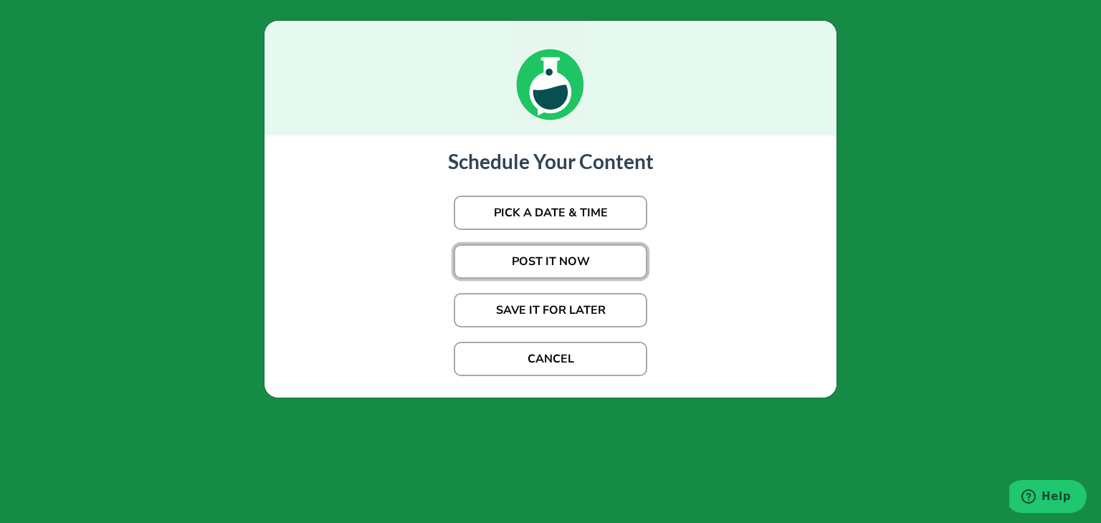
click at [562, 252] on button "POST IT NOW" at bounding box center [550, 261] width 193 height 34
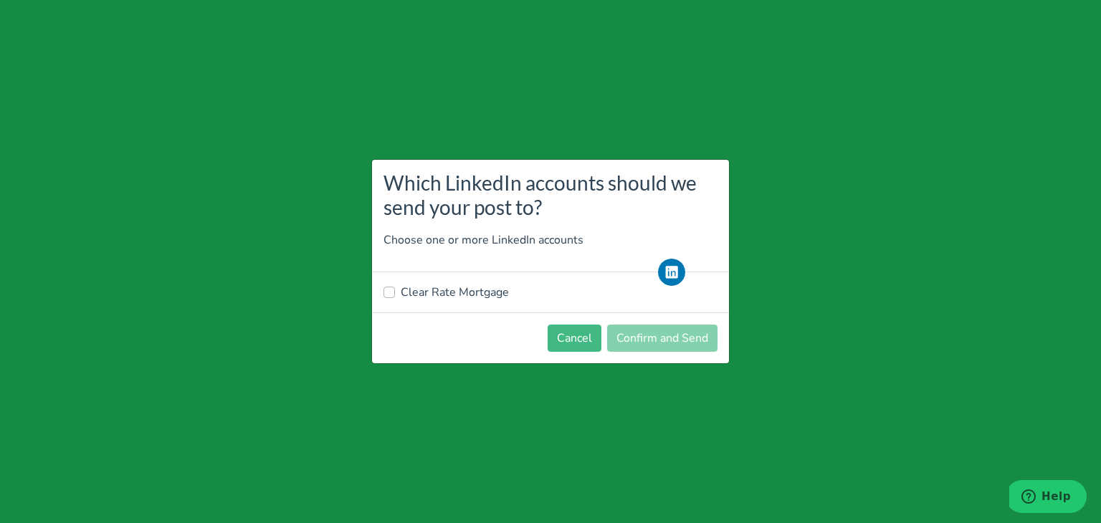
click at [460, 292] on label "Clear Rate Mortgage" at bounding box center [455, 292] width 108 height 17
click at [395, 292] on input "Clear Rate Mortgage" at bounding box center [388, 291] width 11 height 14
checkbox input "true"
click at [646, 335] on button "Confirm and Send" at bounding box center [662, 338] width 110 height 27
